Goal: Find specific page/section: Find specific page/section

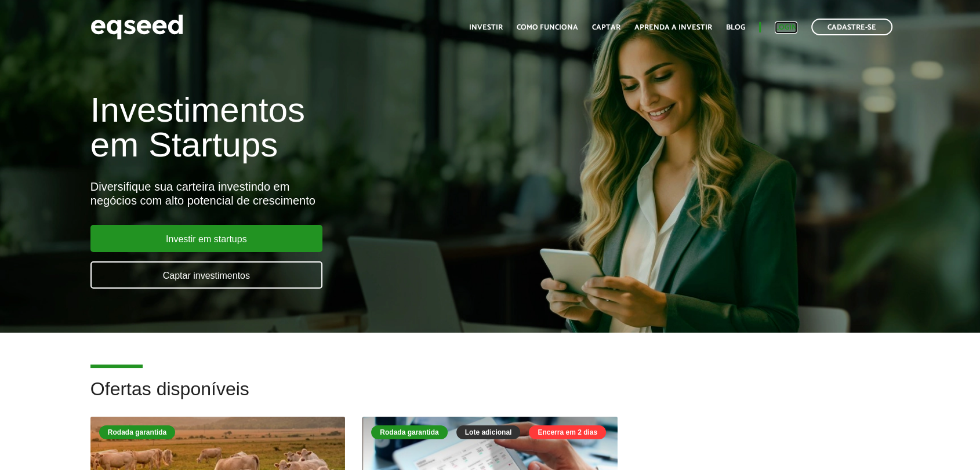
click at [785, 24] on link "Login" at bounding box center [786, 28] width 23 height 8
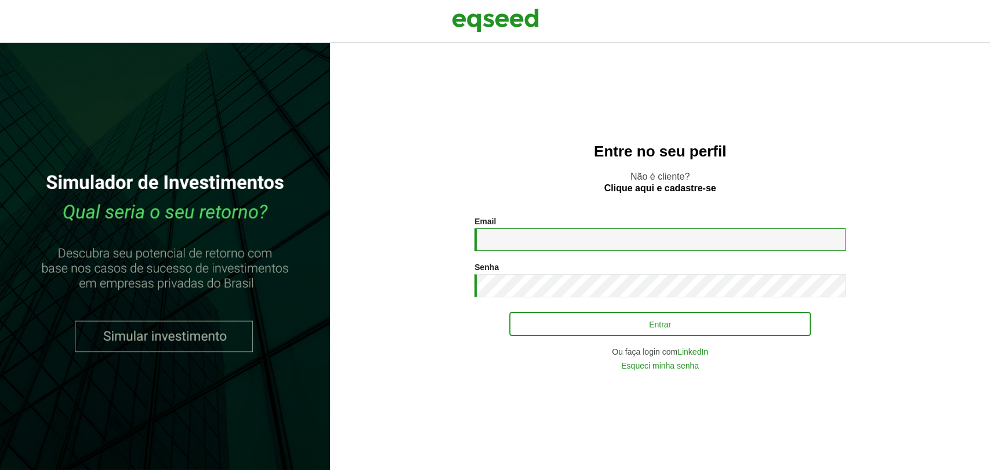
type input "**********"
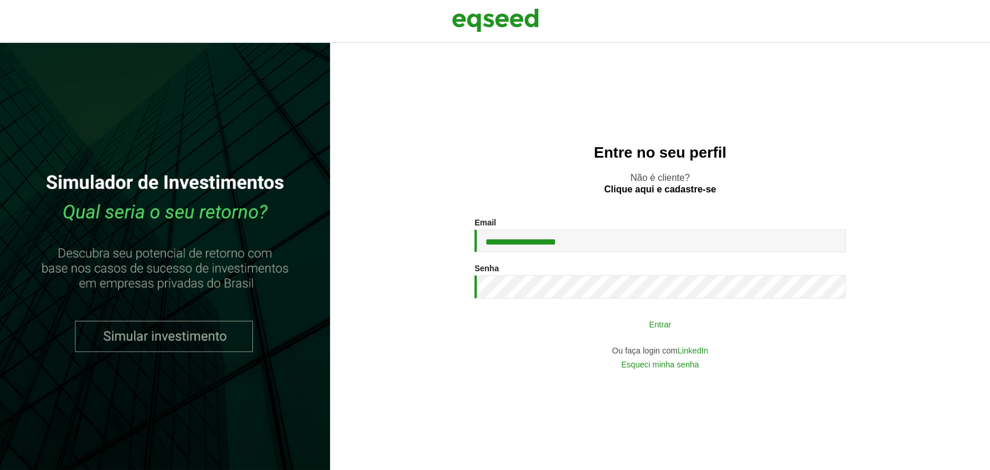
click at [534, 325] on button "Entrar" at bounding box center [660, 324] width 302 height 22
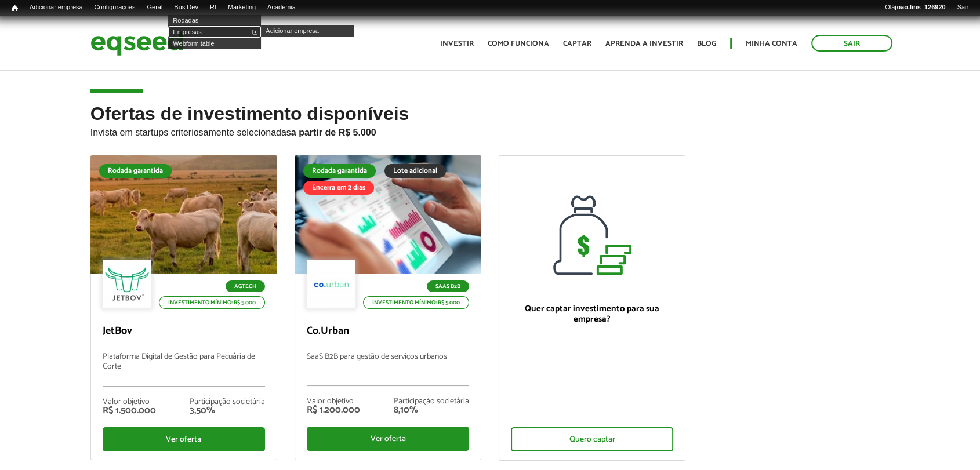
click at [207, 28] on link "Empresas" at bounding box center [214, 32] width 93 height 12
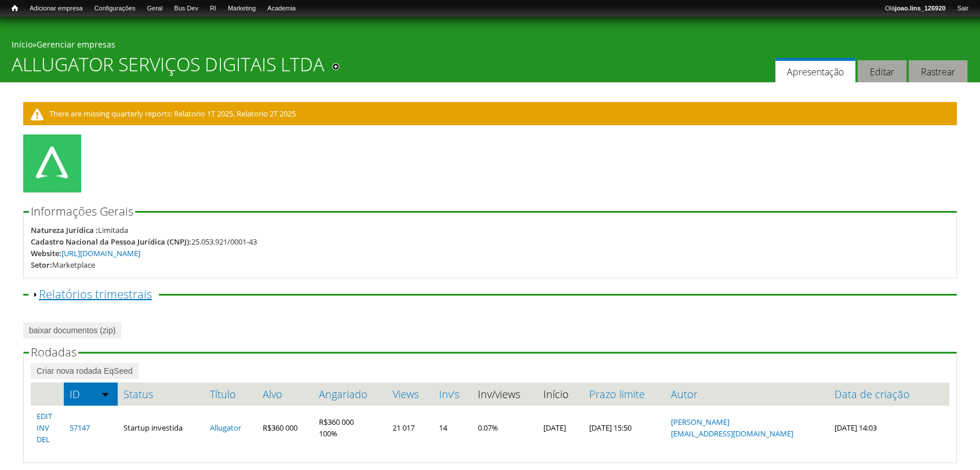
click at [114, 291] on link "Exibir Relatórios trimestrais" at bounding box center [95, 295] width 113 height 16
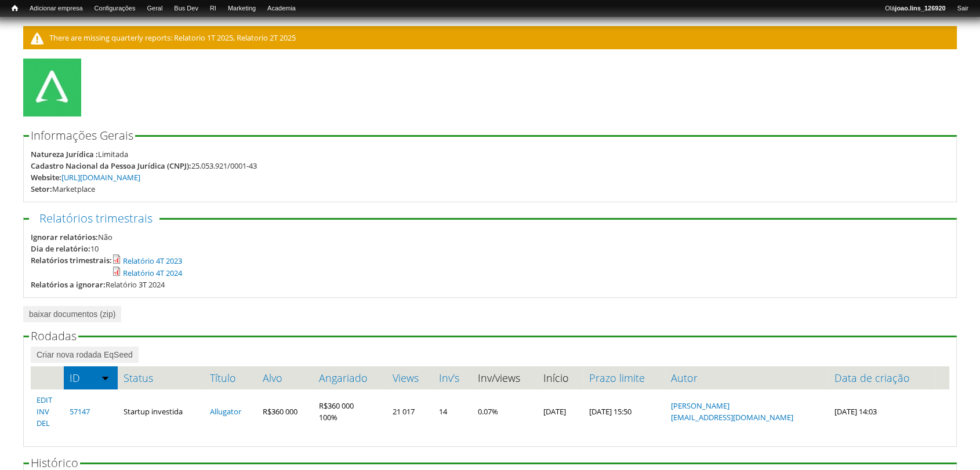
scroll to position [135, 0]
